Goal: Task Accomplishment & Management: Use online tool/utility

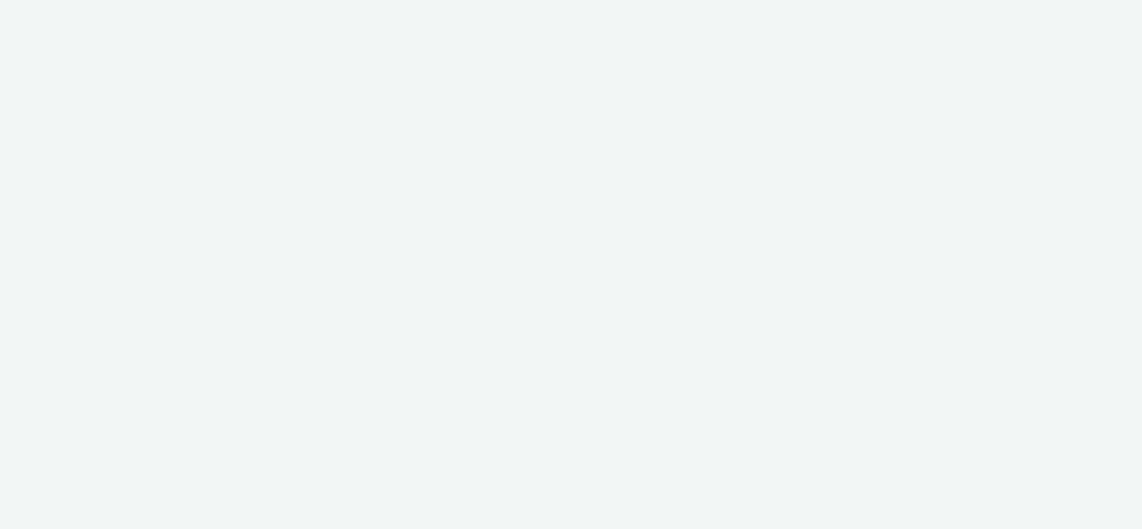
select select "1d1085ae-99c9-479d-9fdd-995ae8fc0774"
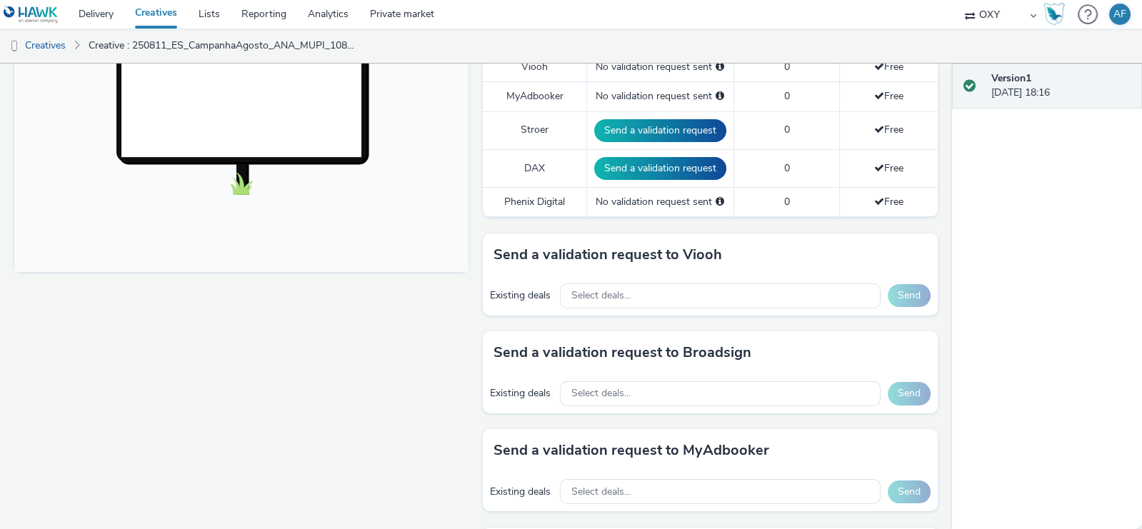
scroll to position [486, 0]
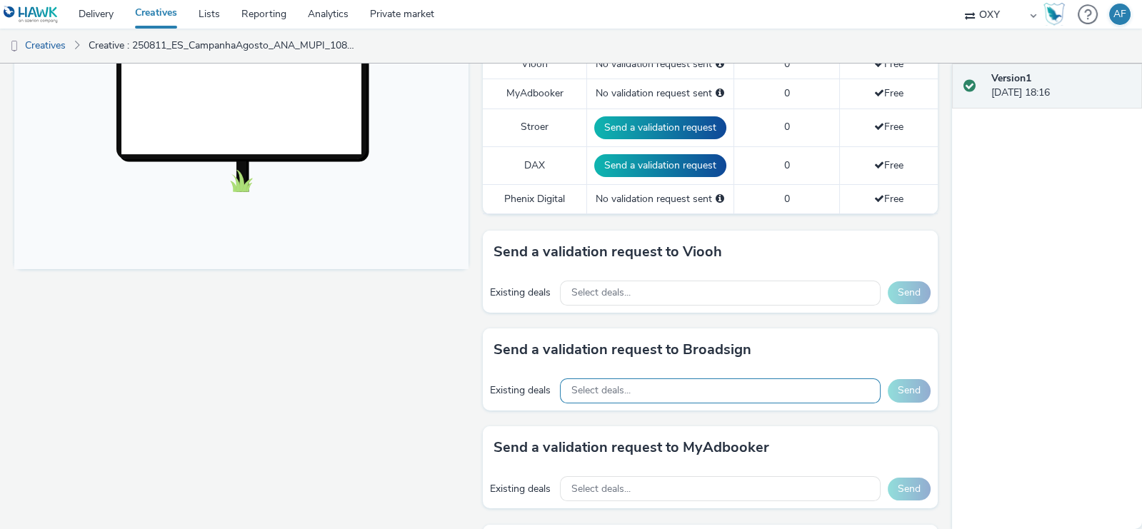
click at [772, 394] on div "Select deals..." at bounding box center [720, 391] width 321 height 25
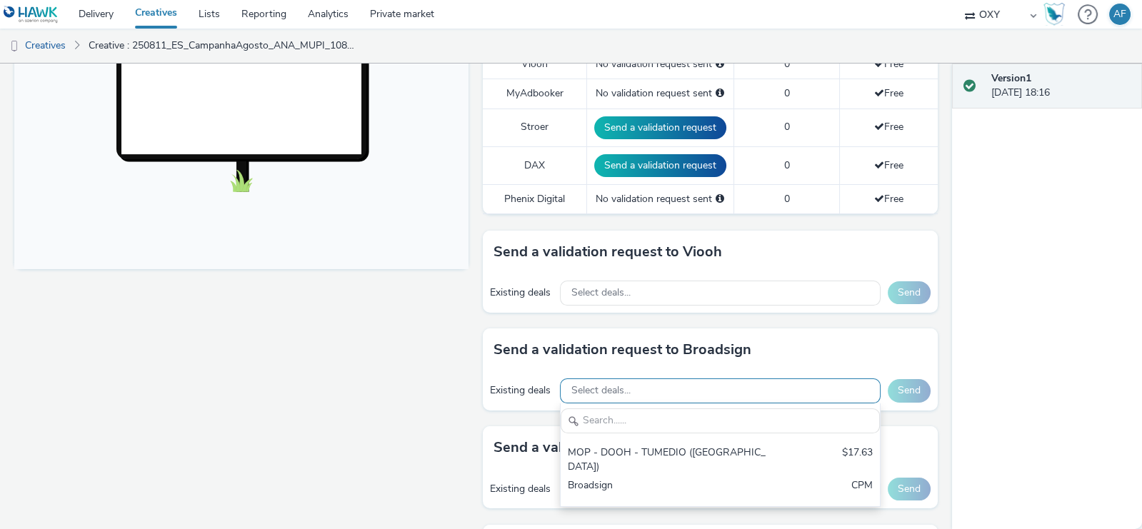
scroll to position [0, 0]
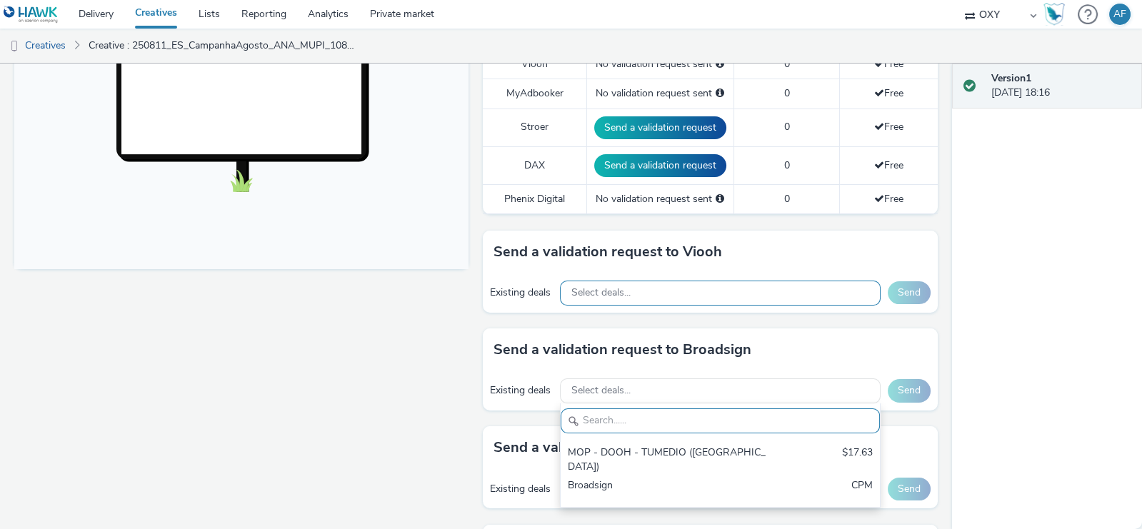
click at [773, 294] on div "Select deals..." at bounding box center [720, 293] width 321 height 25
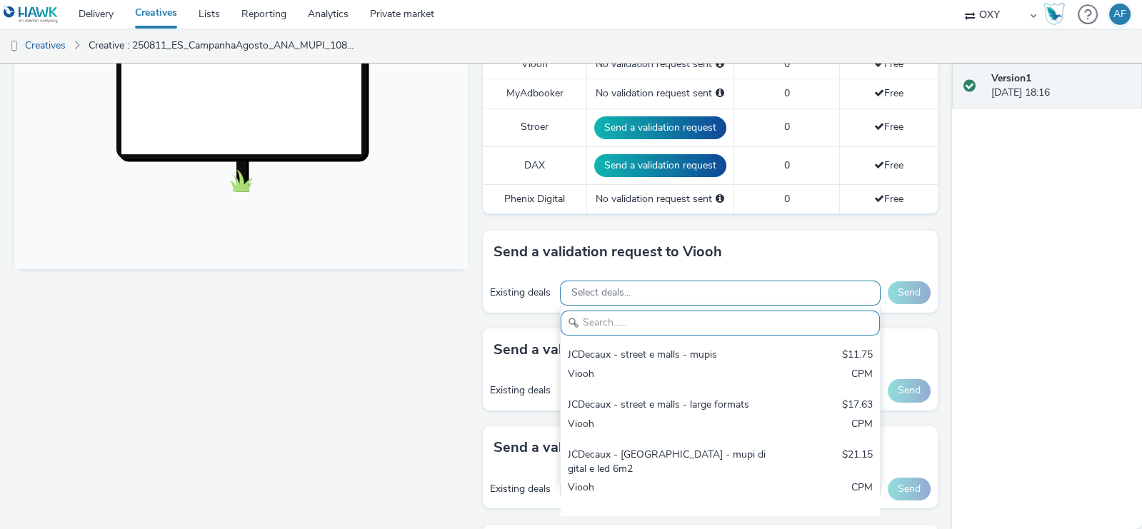
click at [773, 294] on div "Select deals..." at bounding box center [720, 293] width 321 height 25
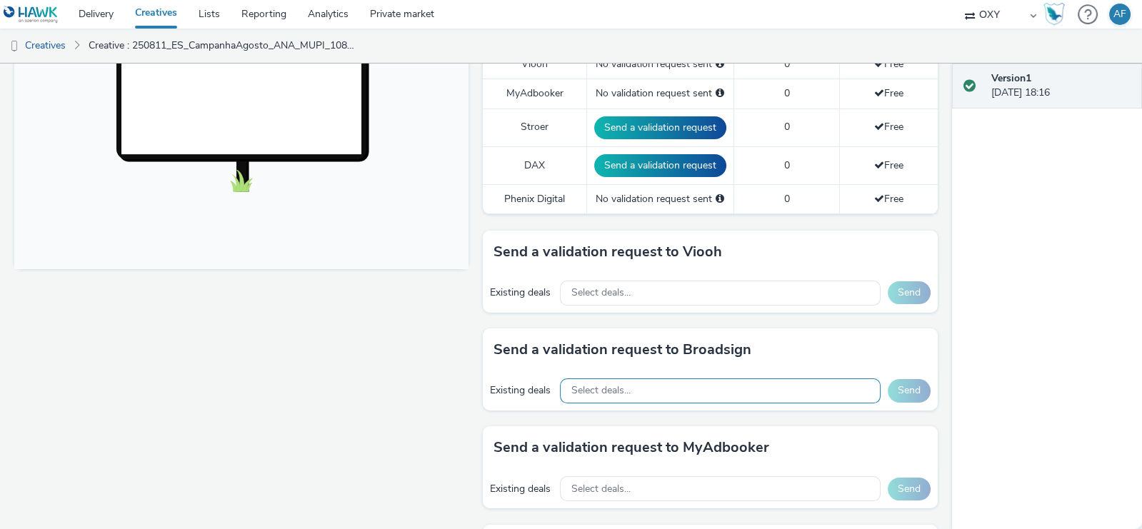
click at [750, 389] on div "Select deals..." at bounding box center [720, 391] width 321 height 25
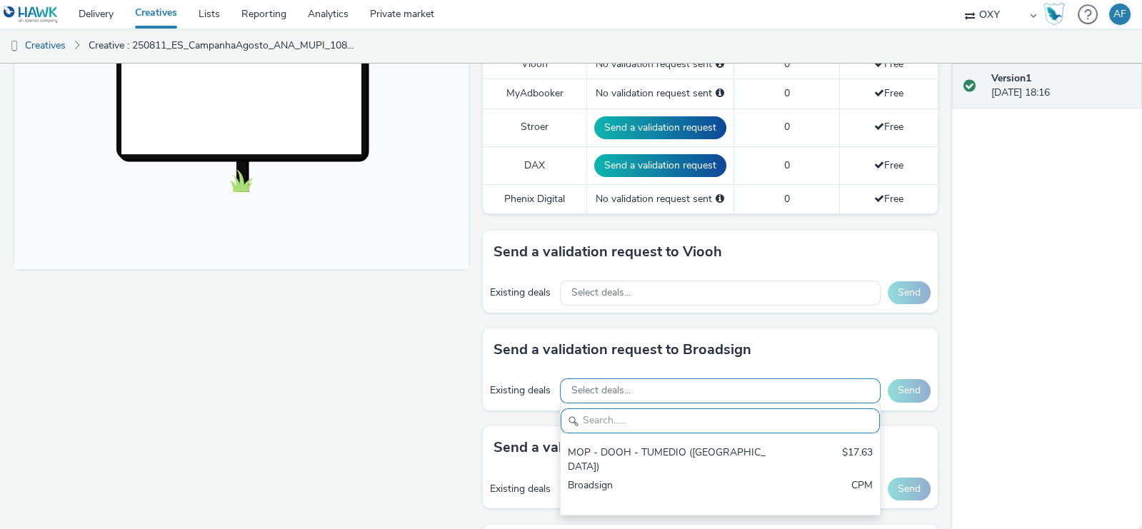
click at [750, 389] on div "Select deals..." at bounding box center [720, 391] width 321 height 25
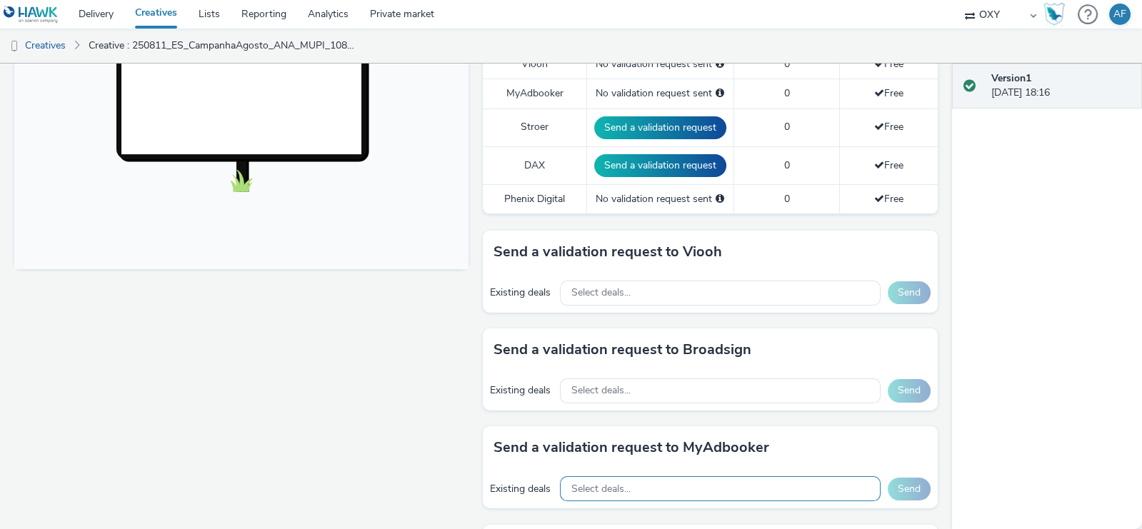
click at [721, 483] on div "Select deals..." at bounding box center [720, 488] width 321 height 25
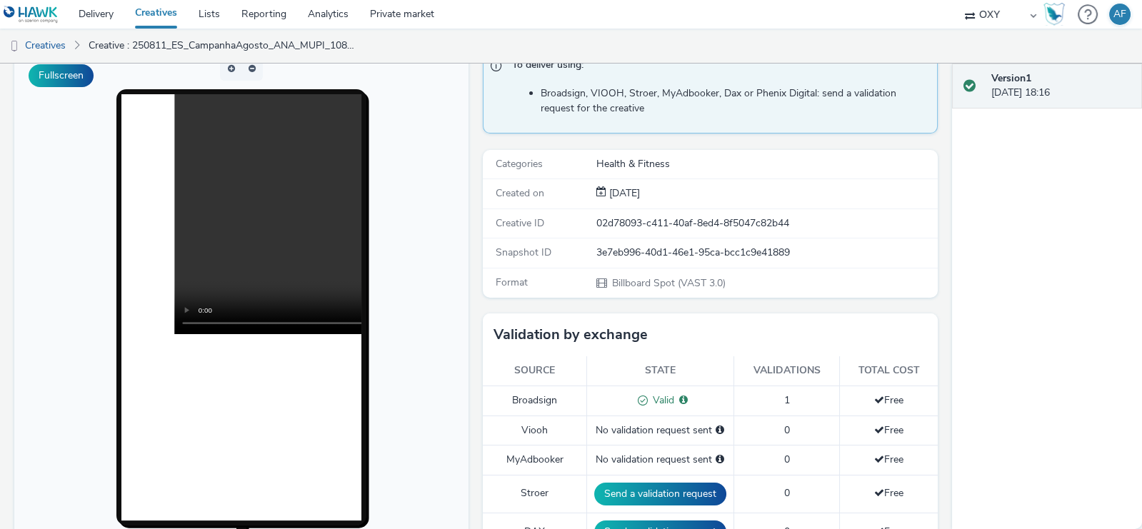
scroll to position [101, 0]
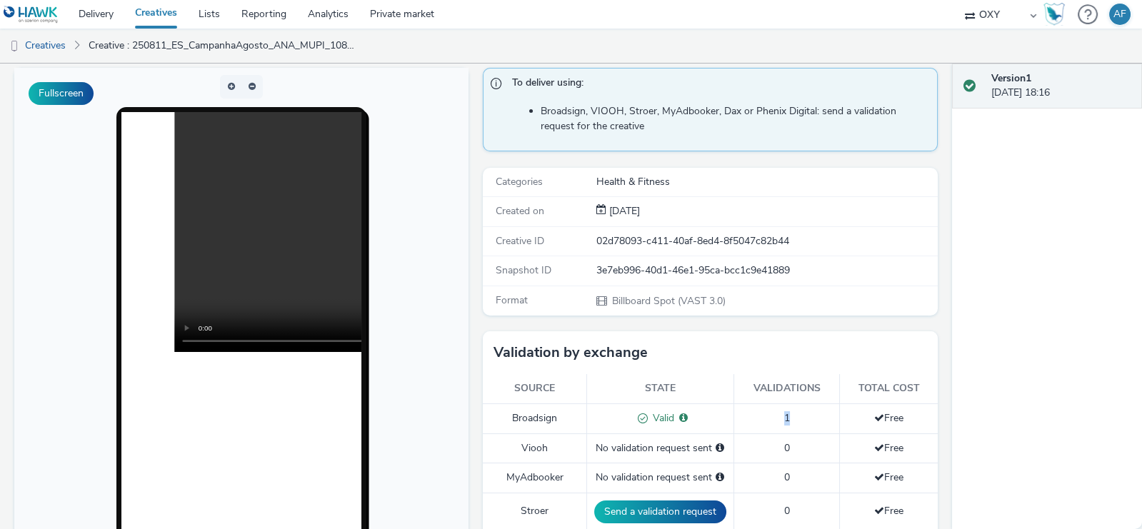
drag, startPoint x: 803, startPoint y: 412, endPoint x: 737, endPoint y: 415, distance: 66.5
click at [737, 415] on td "1" at bounding box center [787, 419] width 106 height 30
click at [800, 412] on td "1" at bounding box center [787, 419] width 106 height 30
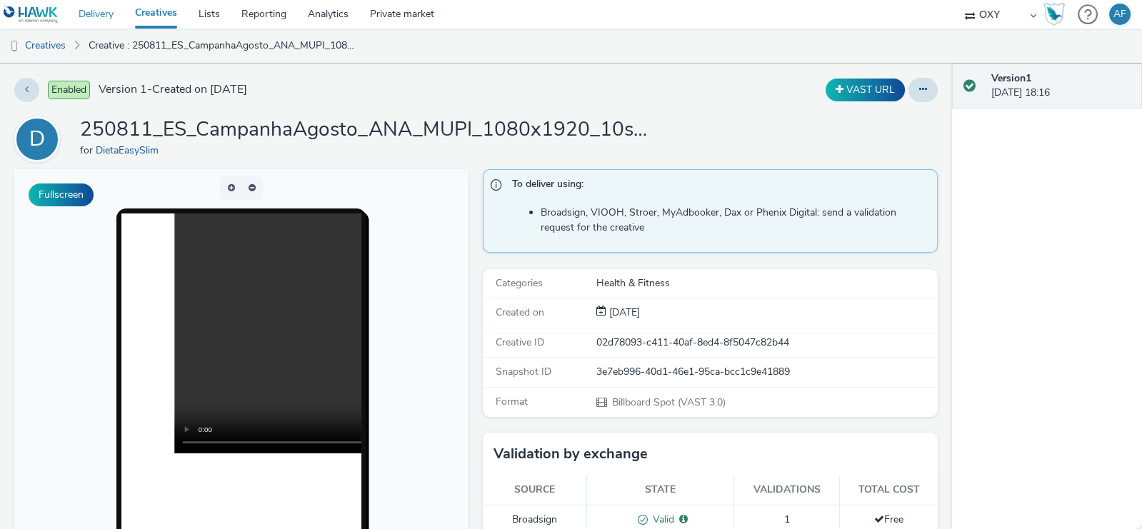
click at [100, 11] on link "Delivery" at bounding box center [96, 14] width 56 height 29
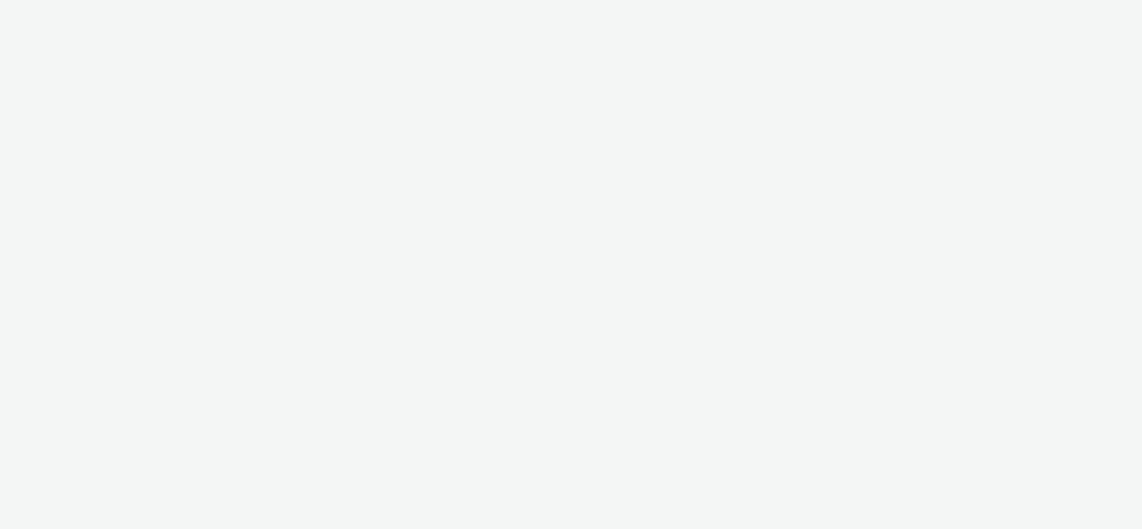
select select "1d1085ae-99c9-479d-9fdd-995ae8fc0774"
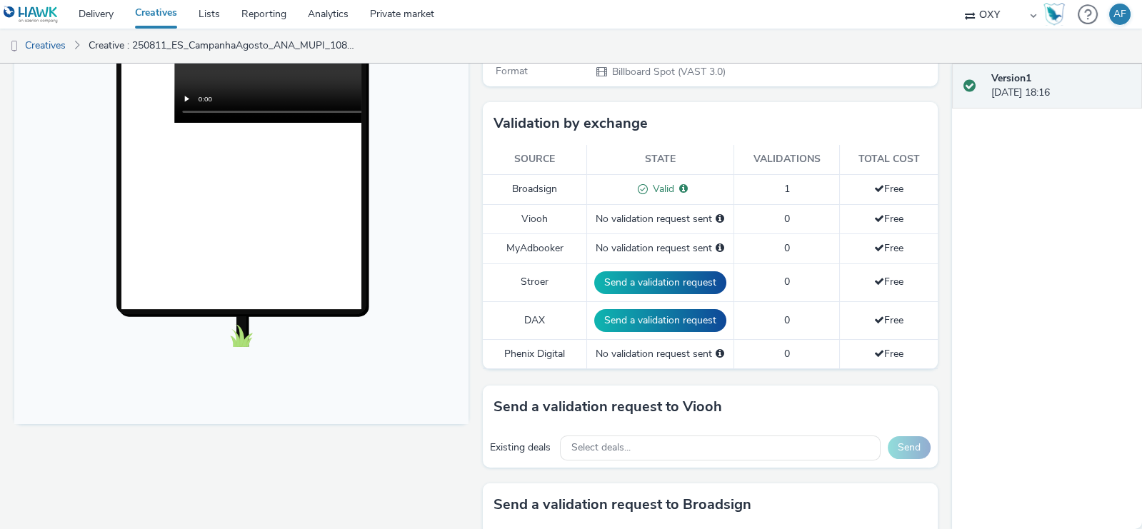
scroll to position [359, 0]
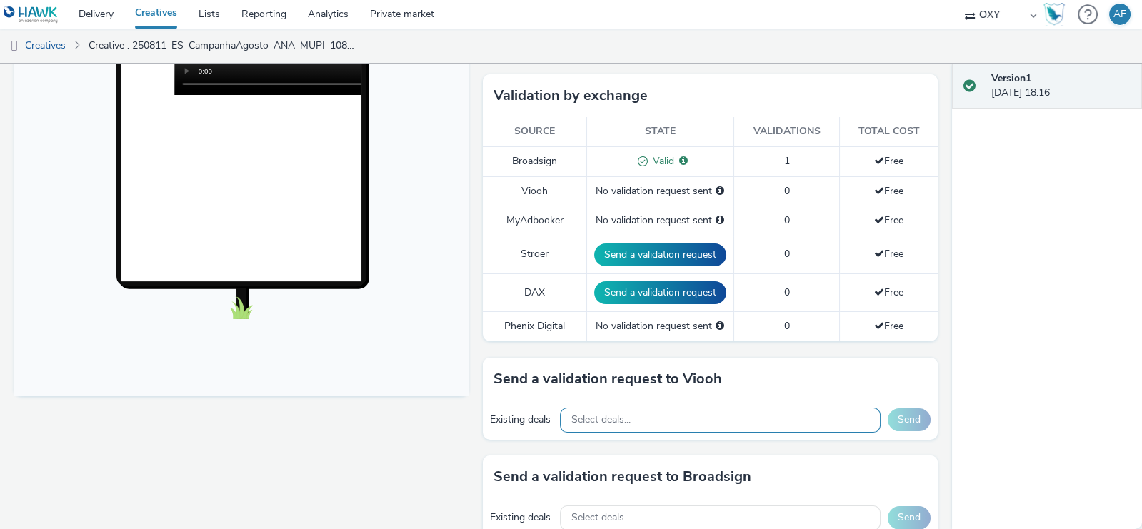
click at [752, 414] on div "Select deals..." at bounding box center [720, 420] width 321 height 25
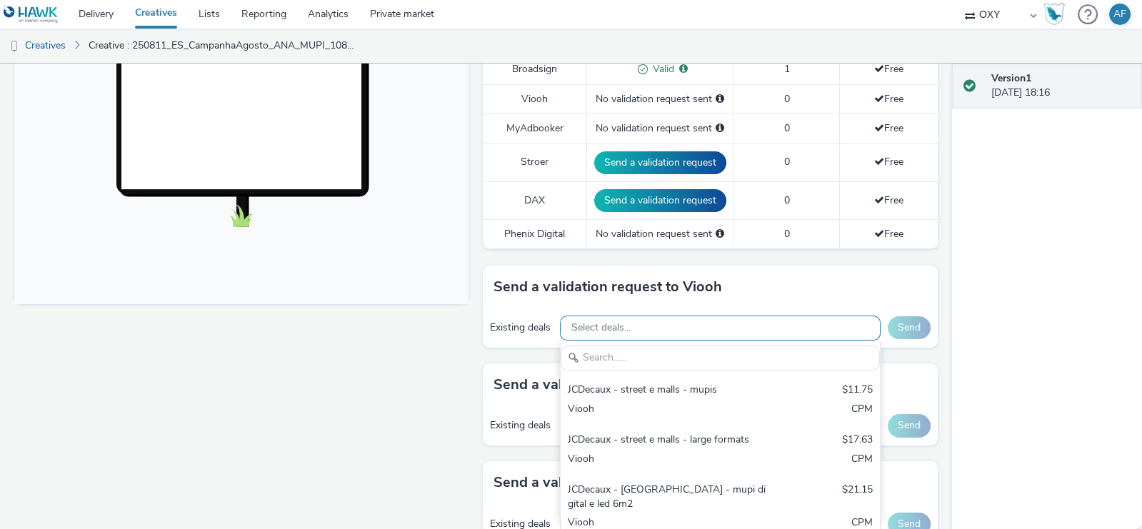
scroll to position [459, 0]
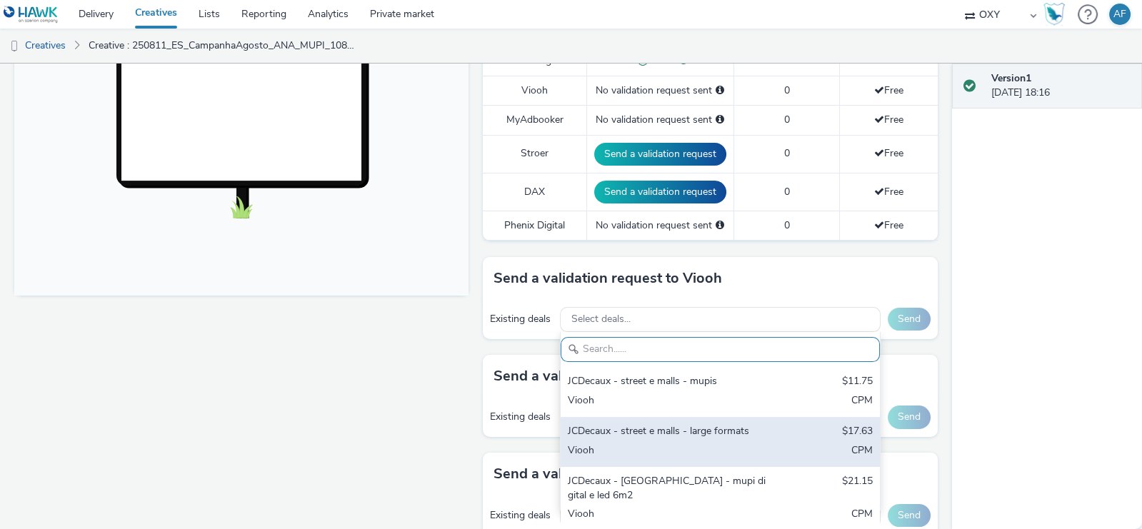
click at [769, 436] on div "JCDecaux - street e malls - large formats $17.63 Viooh CPM" at bounding box center [720, 442] width 319 height 50
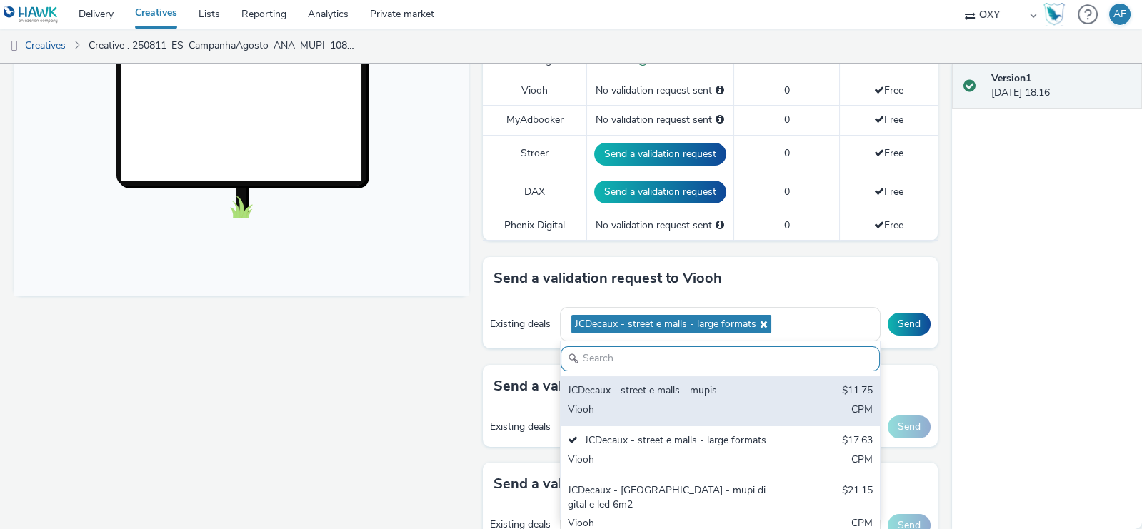
click at [769, 416] on div "JCDecaux - street e malls - mupis $11.75 Viooh CPM" at bounding box center [720, 401] width 319 height 50
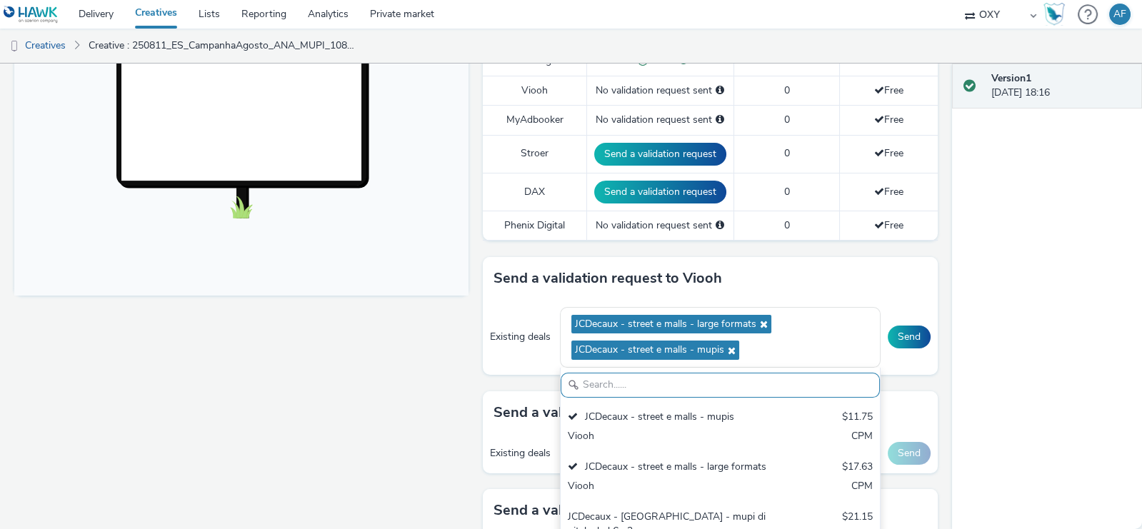
click at [999, 399] on div "Version 1 16 September 2025, 18:16" at bounding box center [1047, 297] width 191 height 466
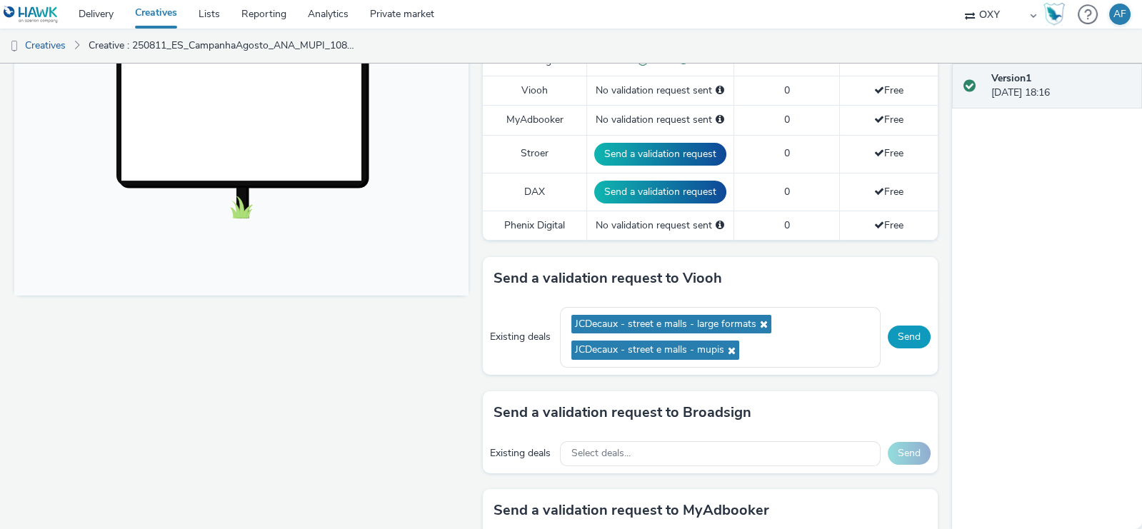
click at [912, 331] on button "Send" at bounding box center [909, 337] width 43 height 23
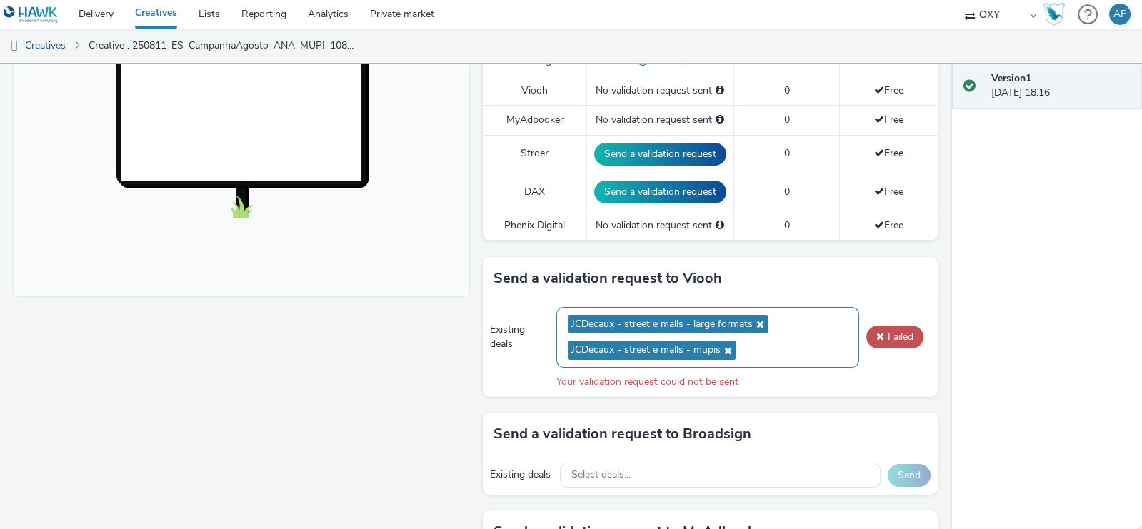
click at [727, 346] on icon at bounding box center [726, 351] width 11 height 10
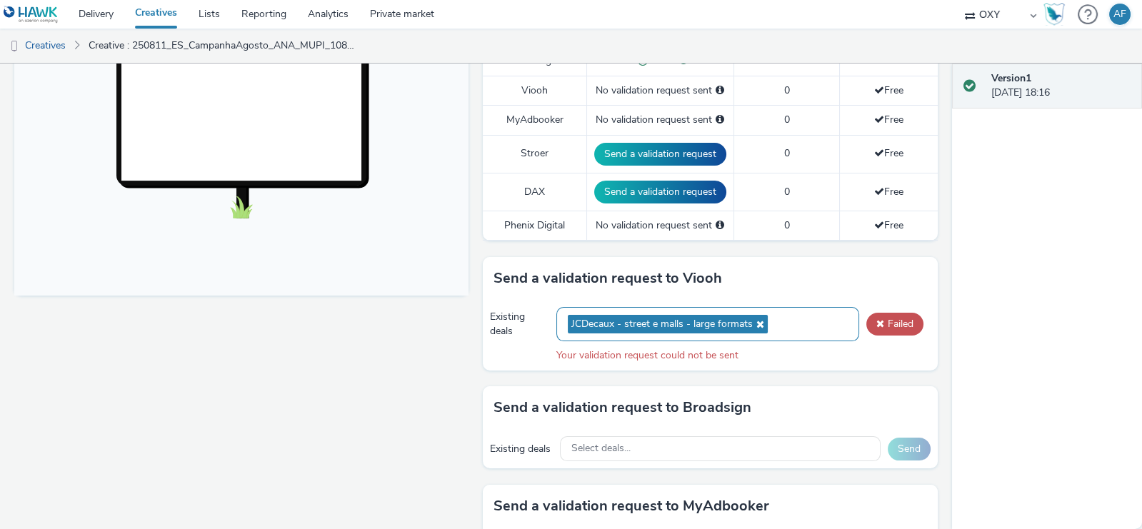
click at [892, 337] on div "Existing deals JCDecaux - street e malls - large formats Failed Your validation…" at bounding box center [710, 335] width 454 height 71
click at [884, 317] on button "Failed" at bounding box center [895, 324] width 57 height 23
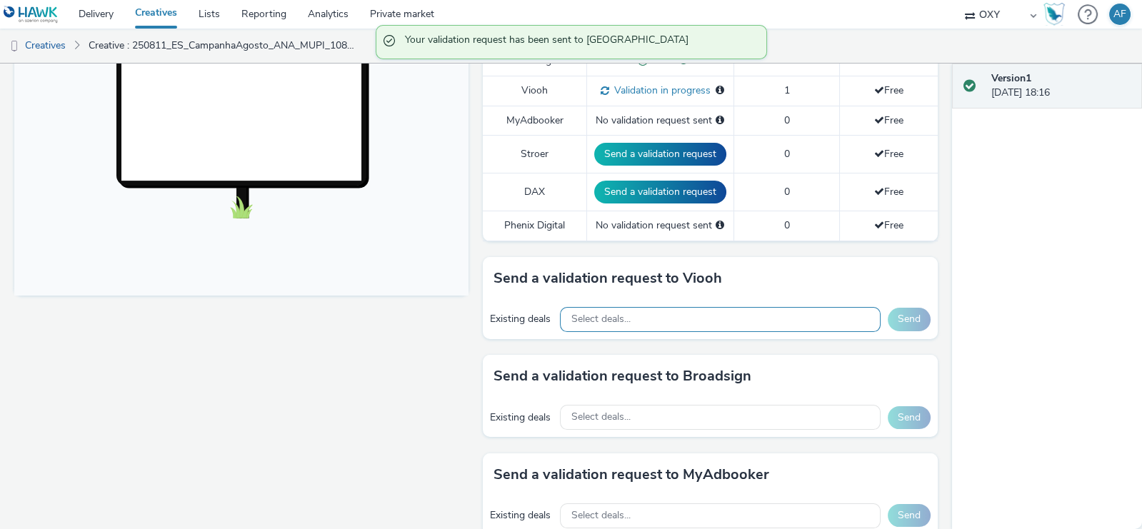
click at [752, 316] on div "Select deals..." at bounding box center [720, 319] width 321 height 25
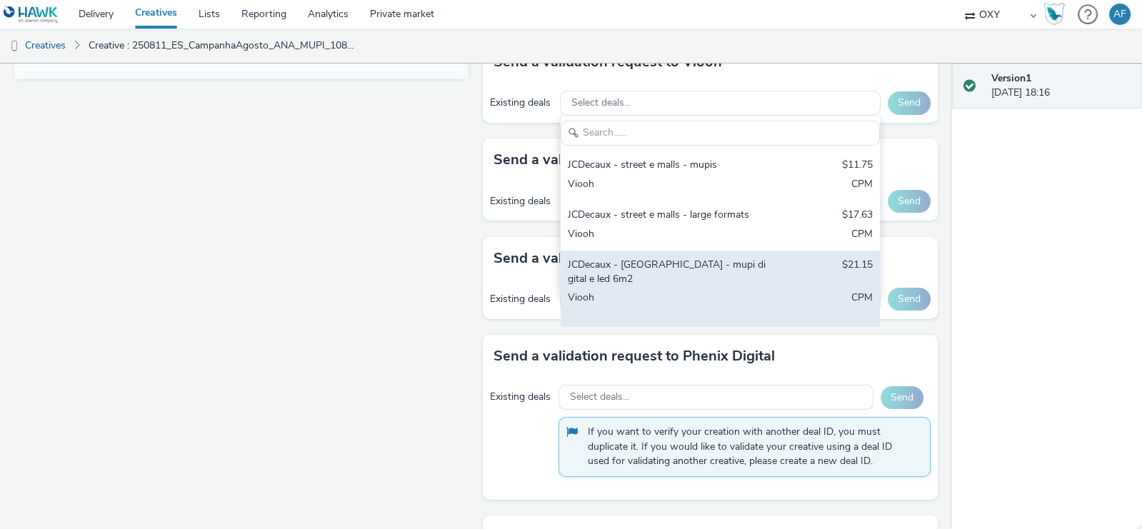
scroll to position [677, 0]
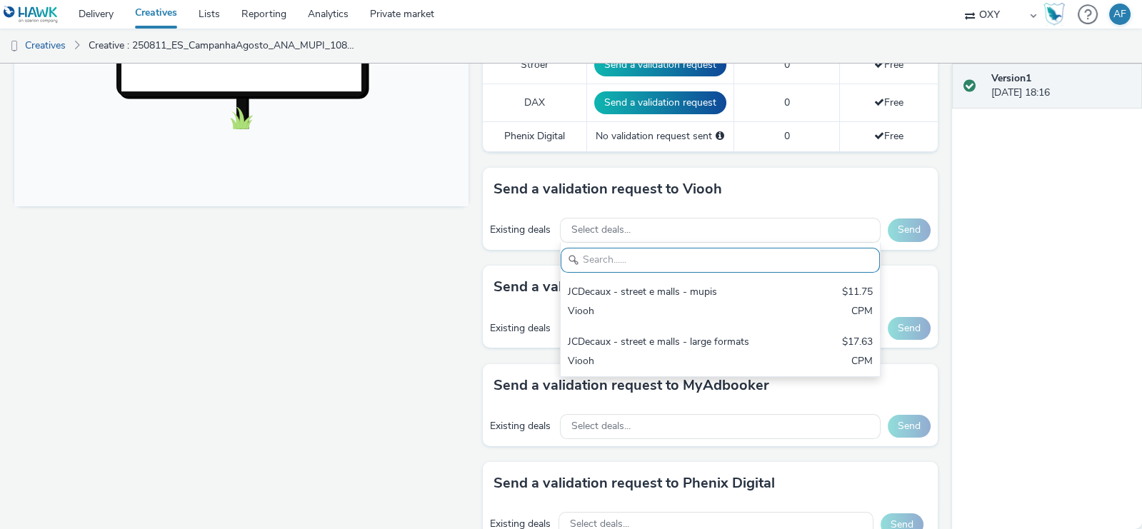
click at [471, 296] on div "Fullscreen" at bounding box center [244, 238] width 461 height 1235
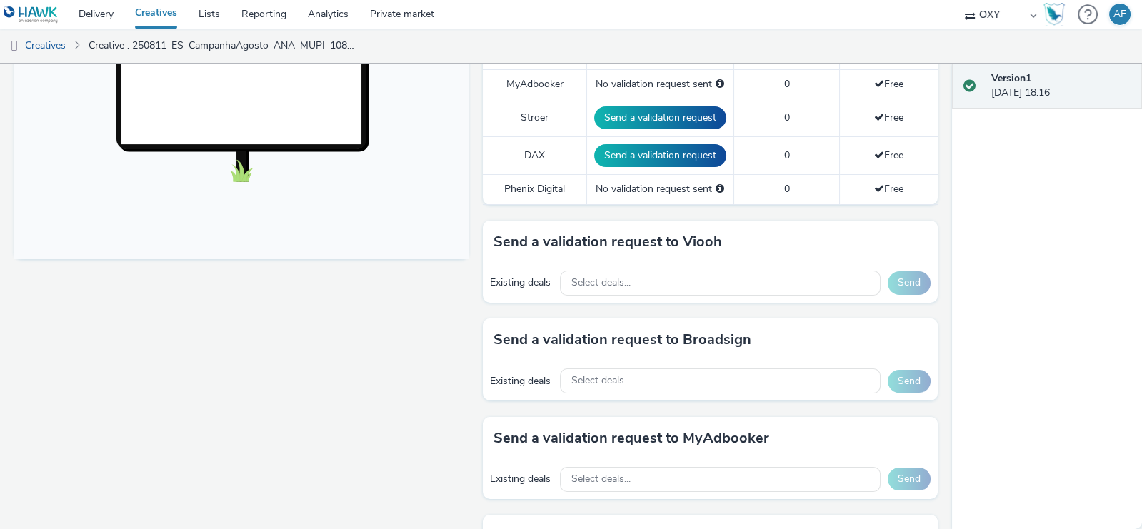
scroll to position [527, 0]
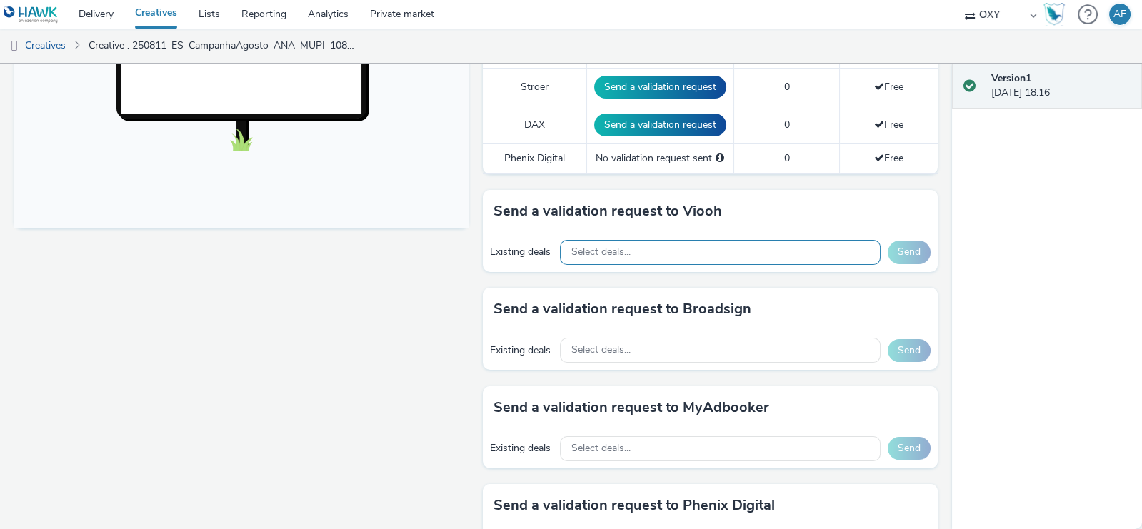
click at [684, 251] on div "Select deals..." at bounding box center [720, 252] width 321 height 25
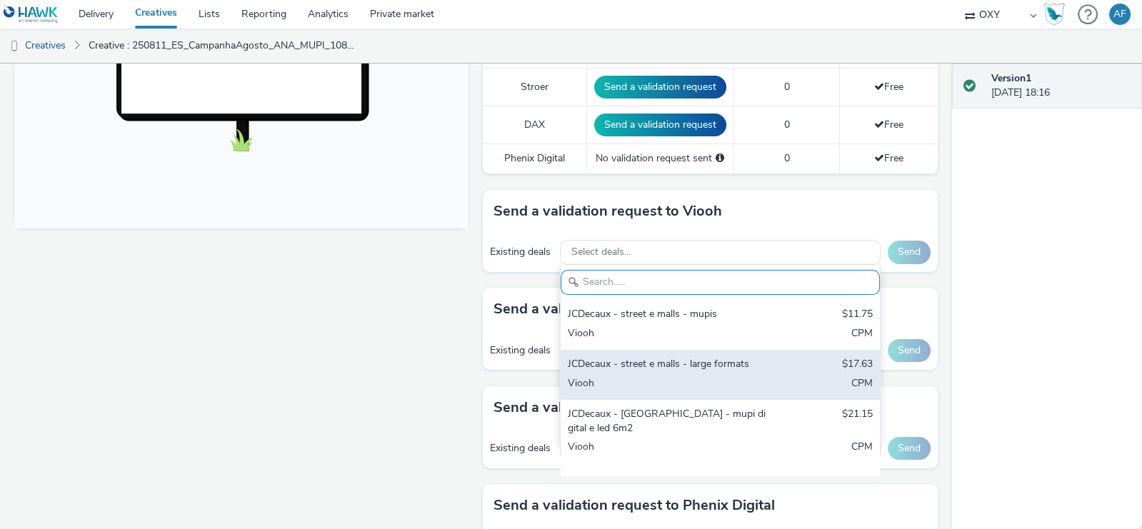
click at [678, 357] on div "JCDecaux - street e malls - large formats" at bounding box center [668, 365] width 201 height 16
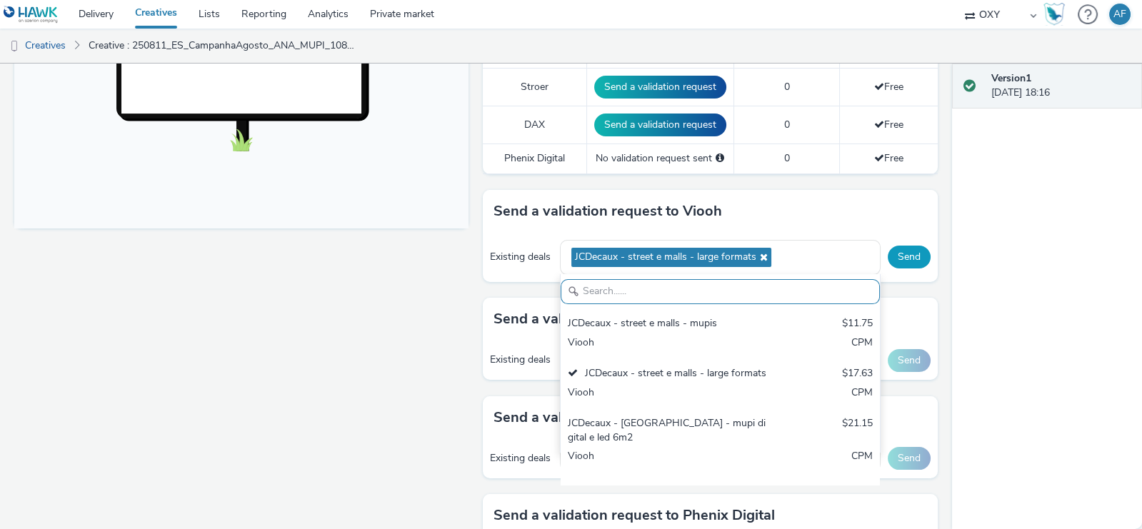
click at [908, 252] on button "Send" at bounding box center [909, 257] width 43 height 23
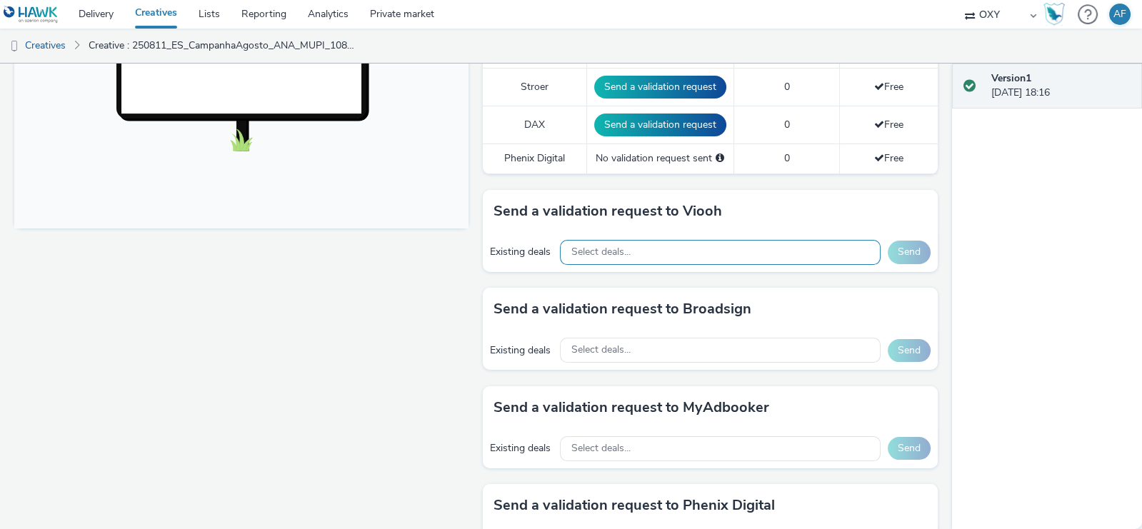
click at [657, 249] on div "Select deals..." at bounding box center [720, 252] width 321 height 25
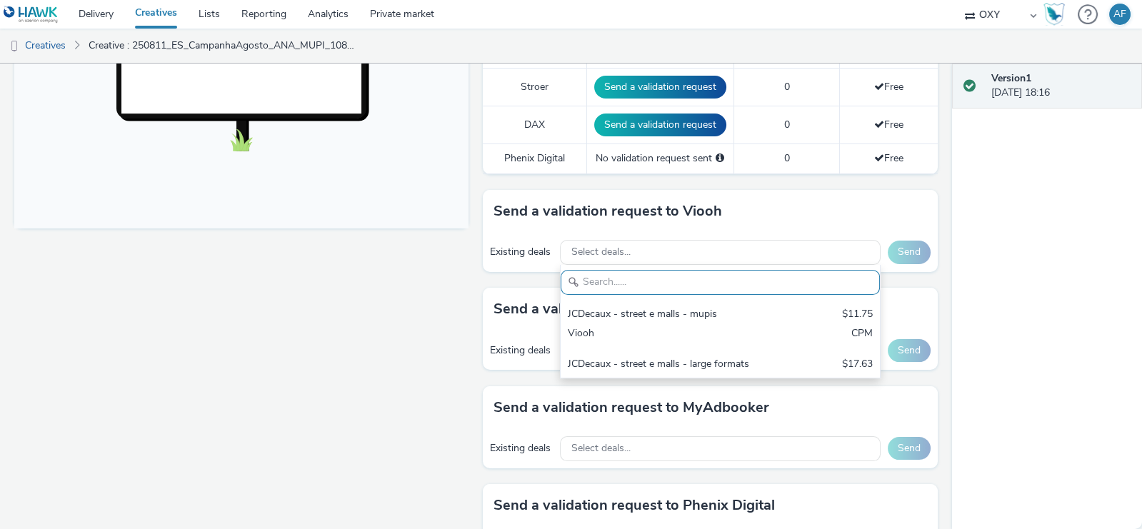
click at [432, 349] on div "Fullscreen" at bounding box center [244, 260] width 461 height 1235
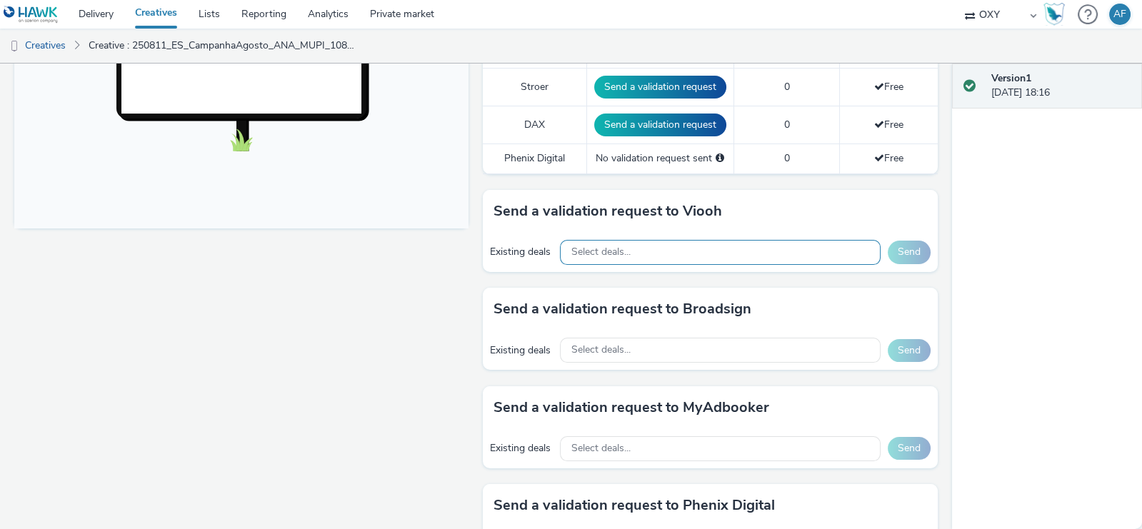
click at [599, 246] on span "Select deals..." at bounding box center [601, 252] width 59 height 12
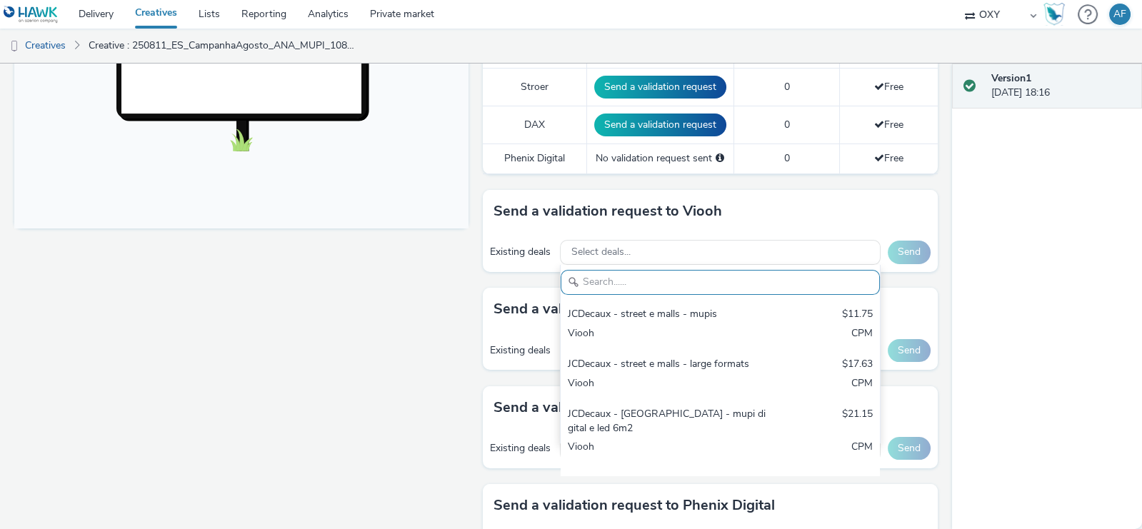
click at [439, 324] on div "Fullscreen" at bounding box center [244, 260] width 461 height 1235
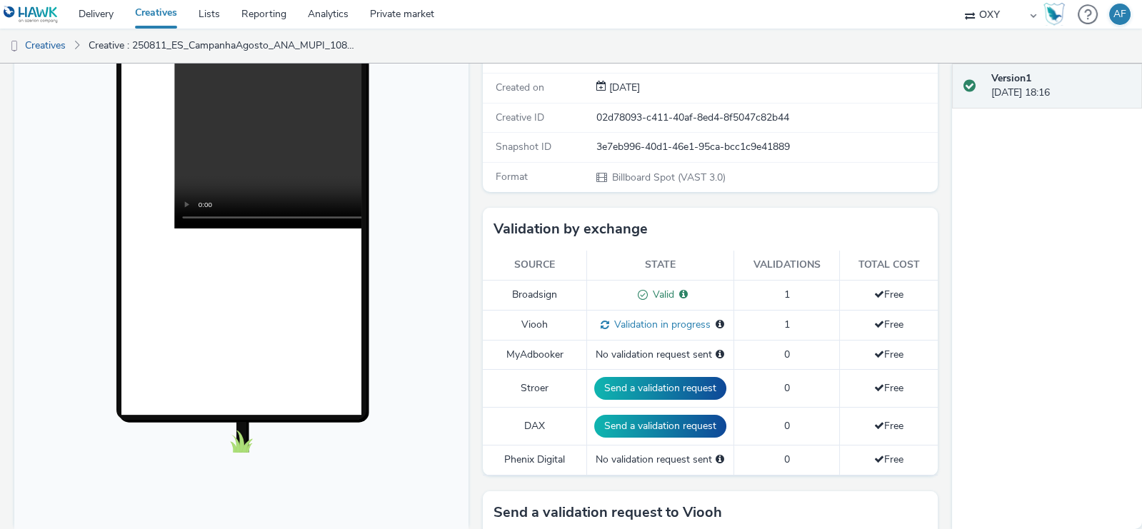
scroll to position [231, 0]
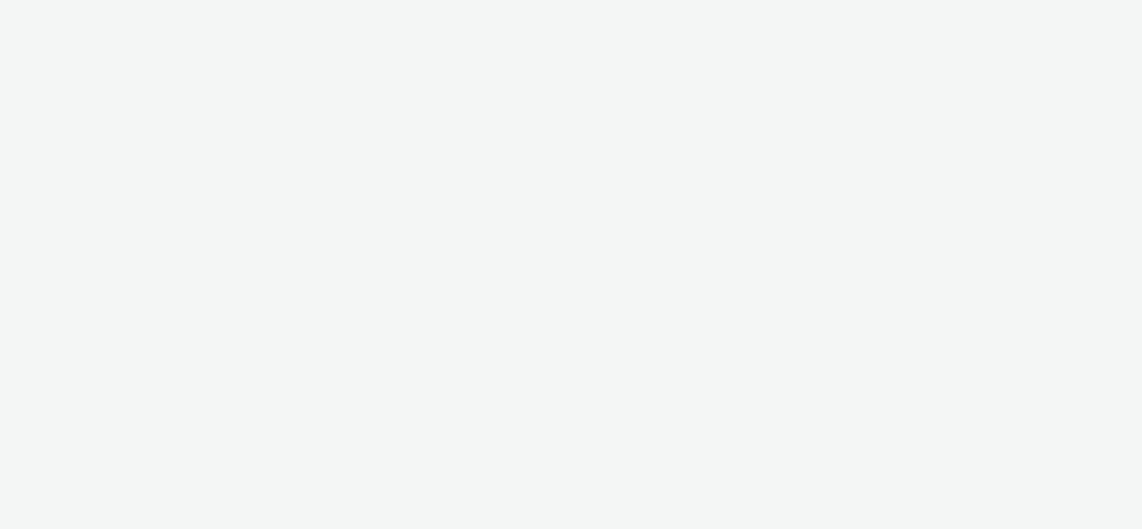
select select "1d1085ae-99c9-479d-9fdd-995ae8fc0774"
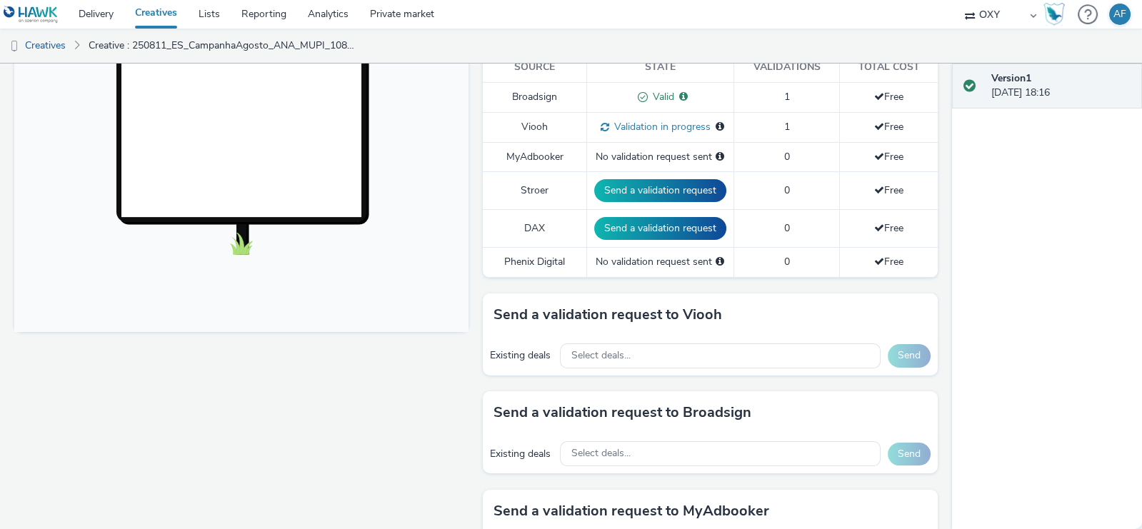
scroll to position [469, 0]
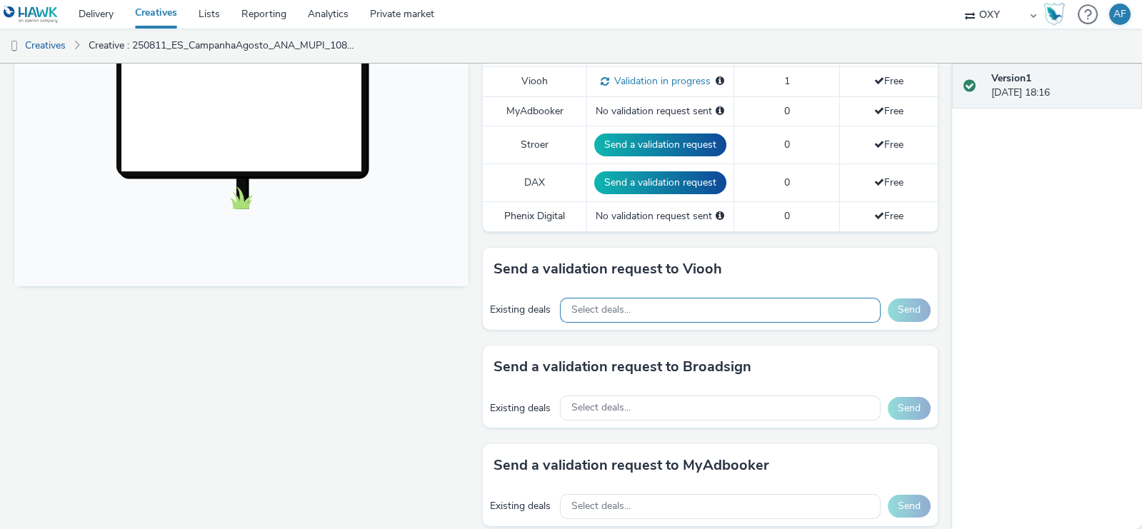
click at [697, 312] on div "Select deals..." at bounding box center [720, 310] width 321 height 25
